Goal: Information Seeking & Learning: Learn about a topic

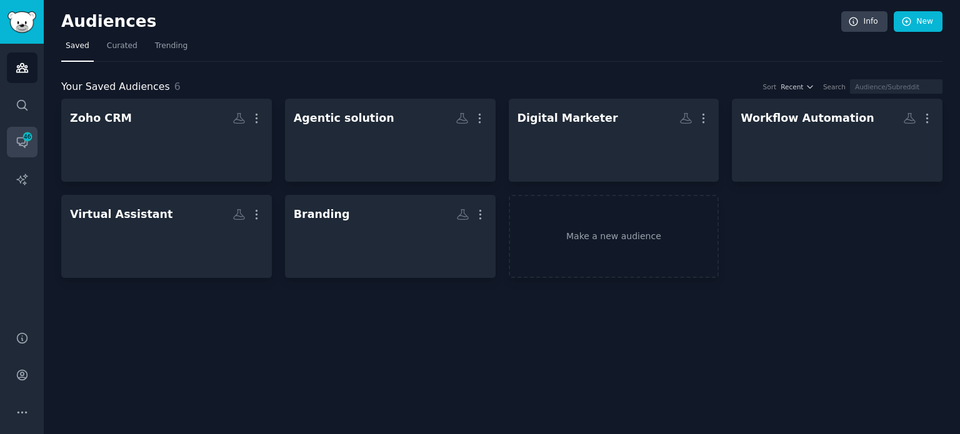
click at [28, 139] on span "46" at bounding box center [27, 136] width 11 height 9
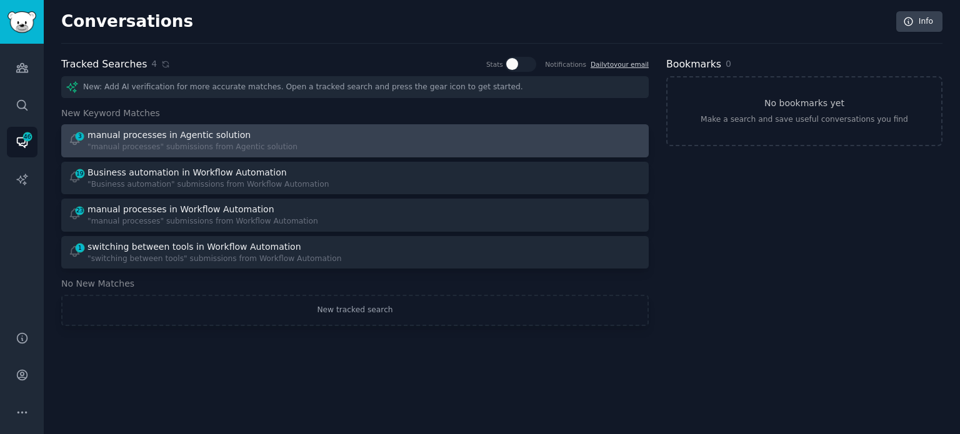
click at [199, 139] on div "manual processes in Agentic solution" at bounding box center [168, 135] width 163 height 13
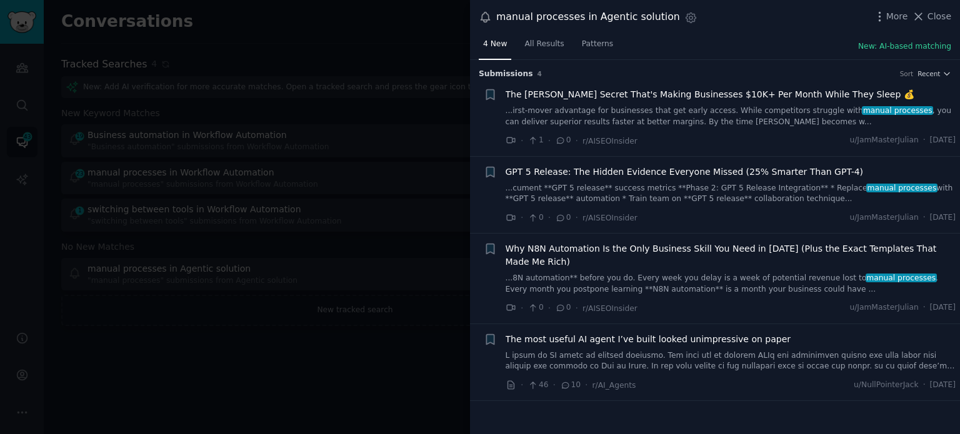
click at [298, 378] on div at bounding box center [480, 217] width 960 height 434
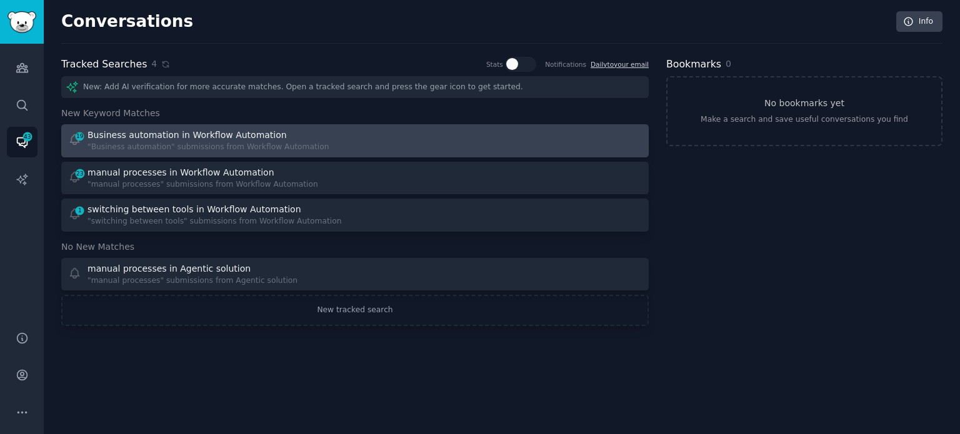
click at [151, 137] on div "Business automation in Workflow Automation" at bounding box center [186, 135] width 199 height 13
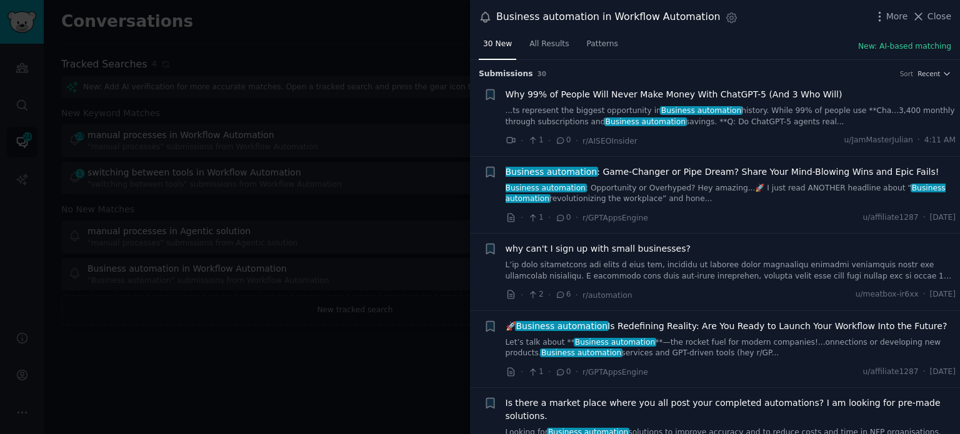
click at [605, 274] on link at bounding box center [730, 271] width 450 height 22
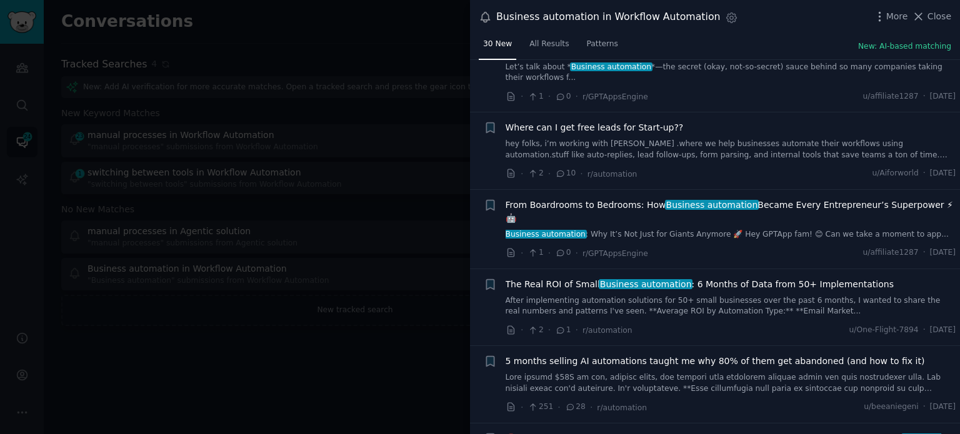
scroll to position [2328, 0]
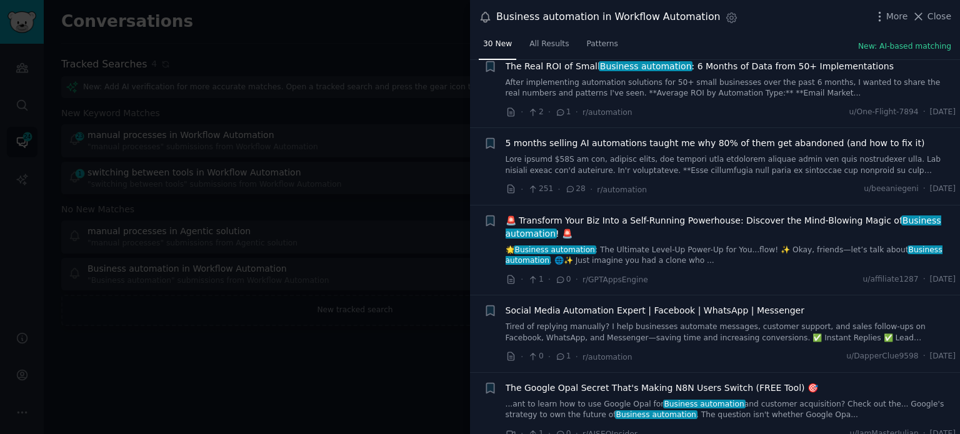
click at [351, 366] on div at bounding box center [480, 217] width 960 height 434
